Goal: Task Accomplishment & Management: Manage account settings

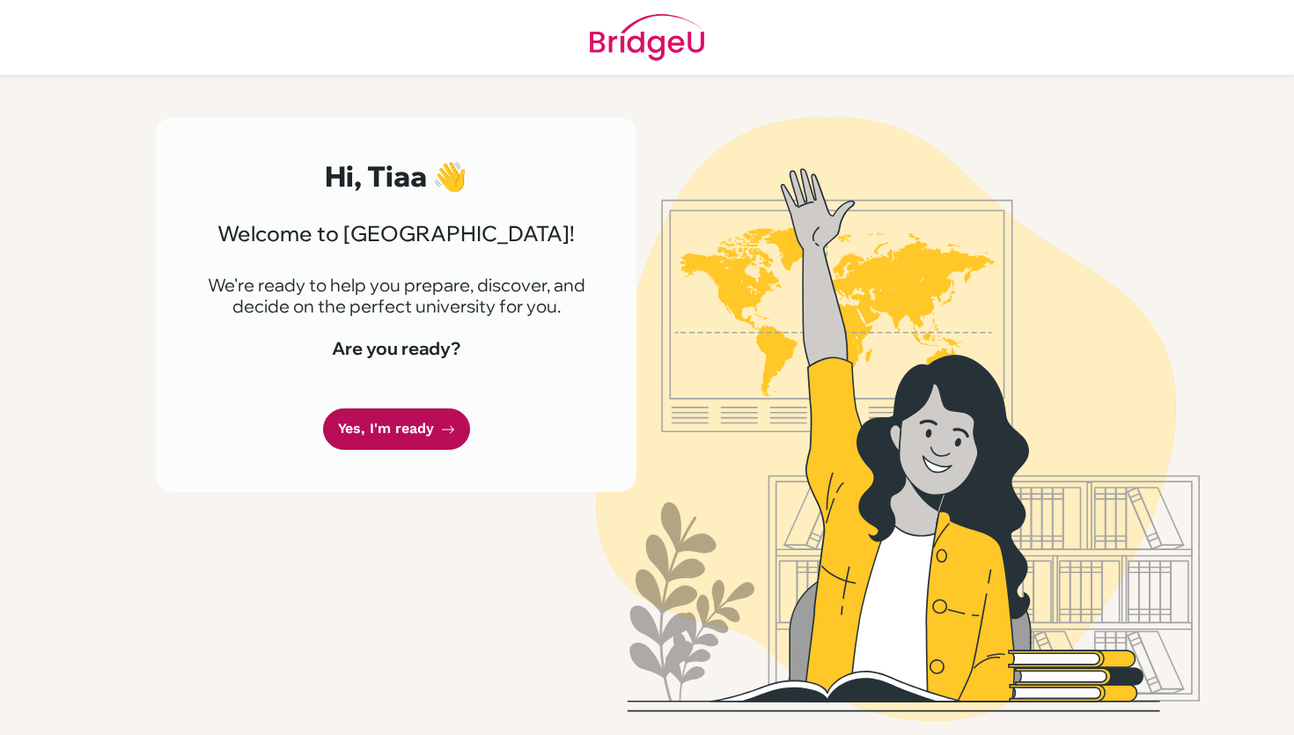
click at [435, 438] on link "Yes, I'm ready" at bounding box center [396, 428] width 147 height 41
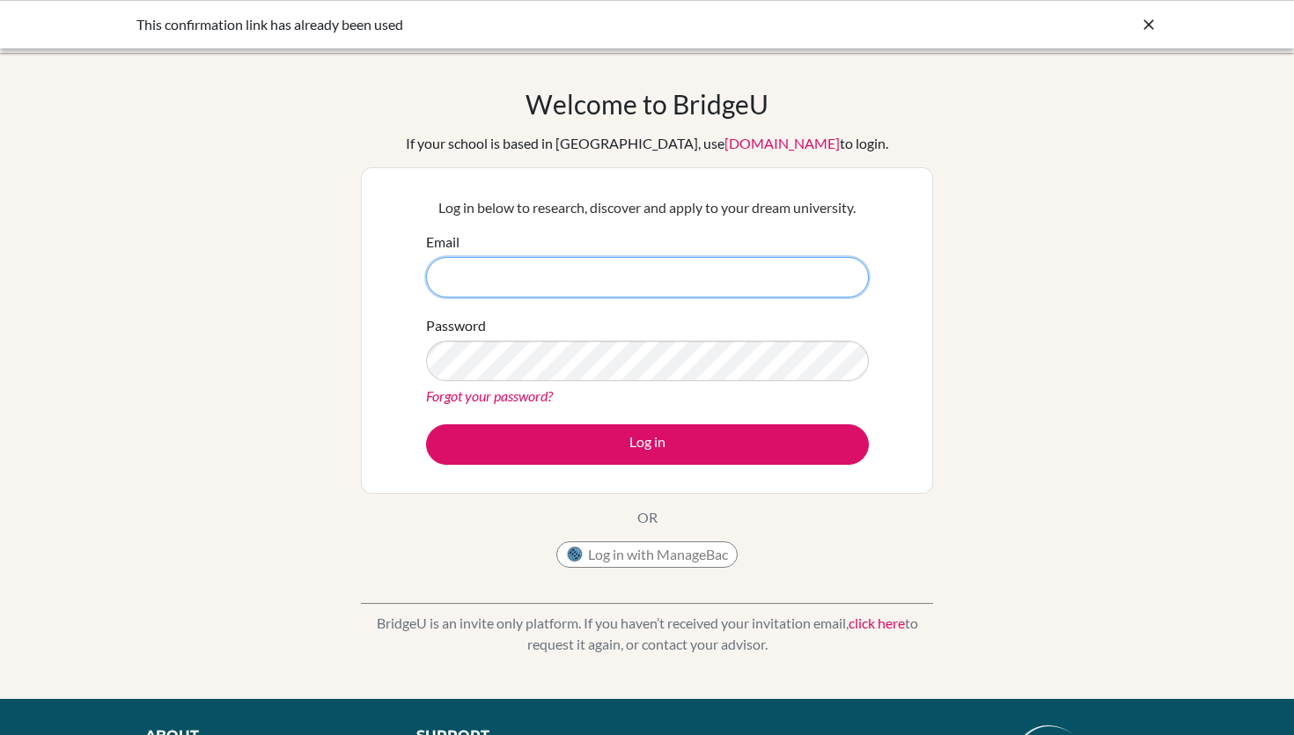
type input "[EMAIL_ADDRESS][DOMAIN_NAME]"
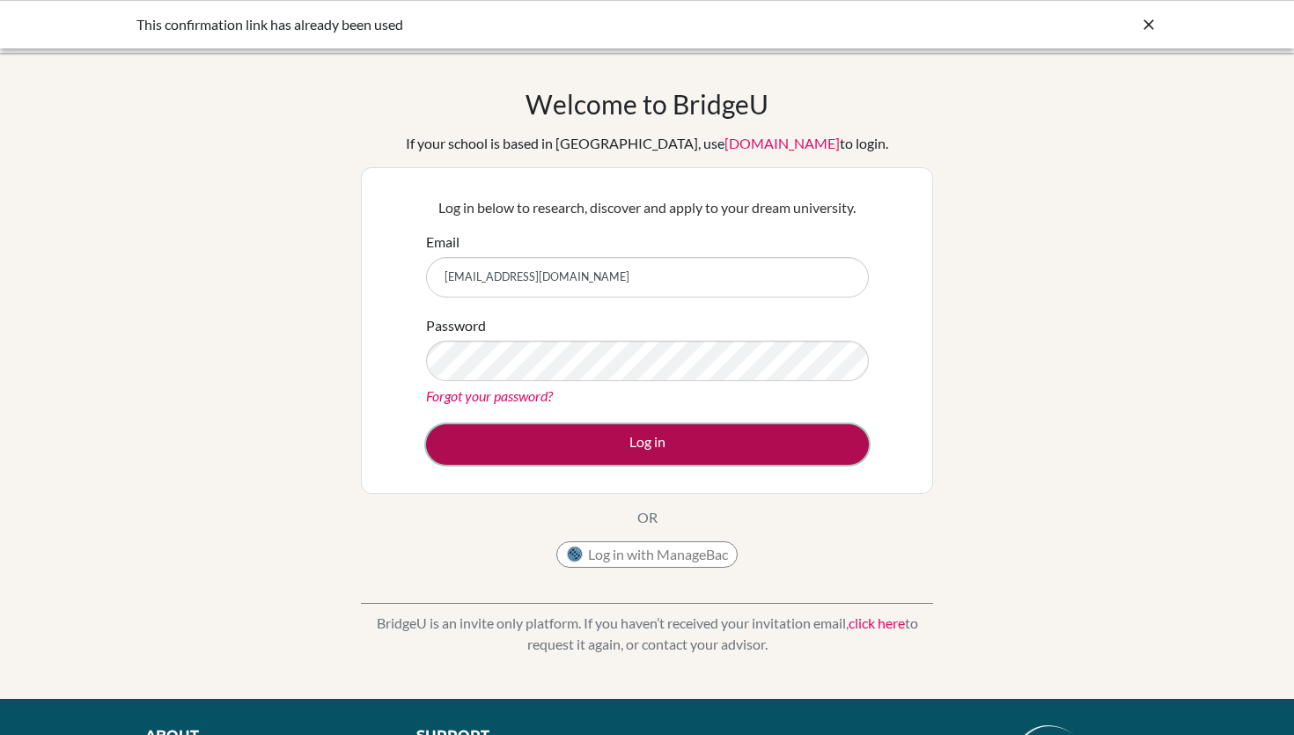
click at [654, 447] on button "Log in" at bounding box center [647, 444] width 443 height 40
